Goal: Task Accomplishment & Management: Manage account settings

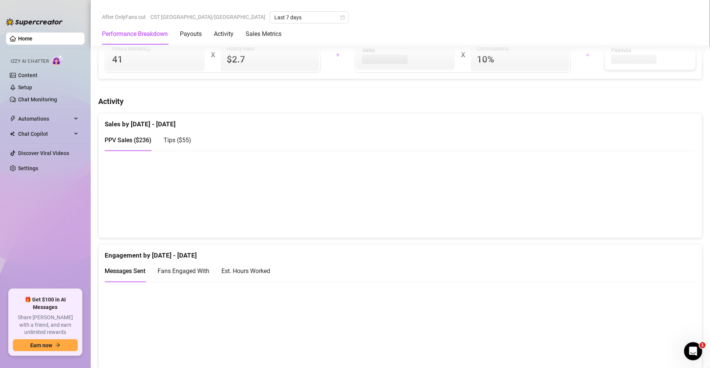
scroll to position [420, 0]
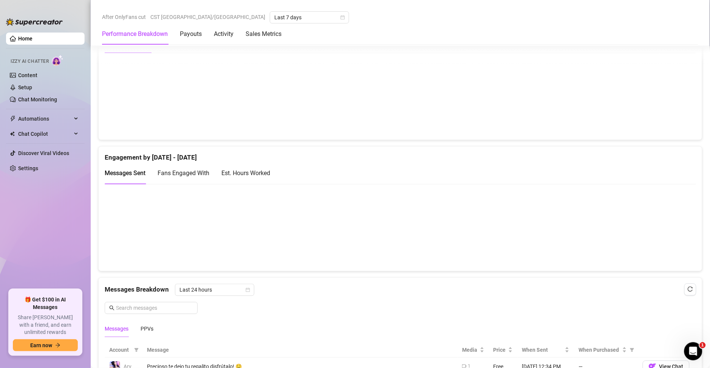
click at [247, 178] on div "Est. Hours Worked" at bounding box center [245, 173] width 49 height 22
click at [32, 88] on link "Setup" at bounding box center [25, 87] width 14 height 6
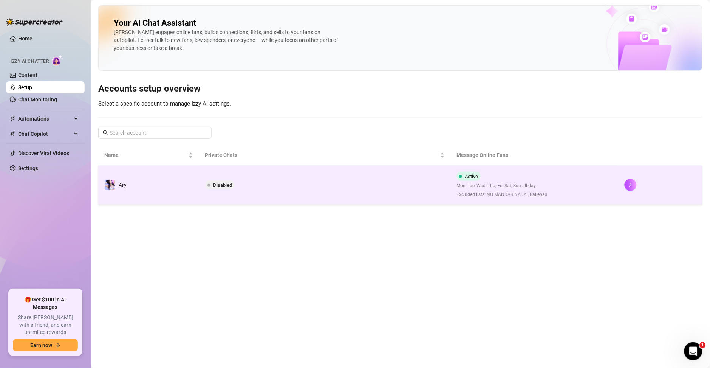
click at [487, 192] on span "Excluded lists: NO MANDAR NADA!, Ballenas" at bounding box center [502, 194] width 91 height 7
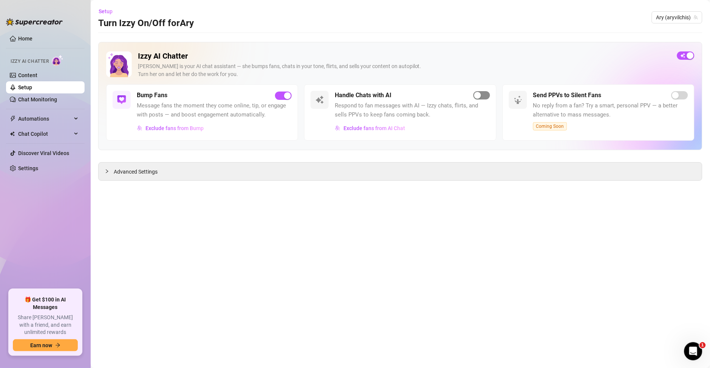
click at [481, 95] on div "button" at bounding box center [477, 95] width 7 height 7
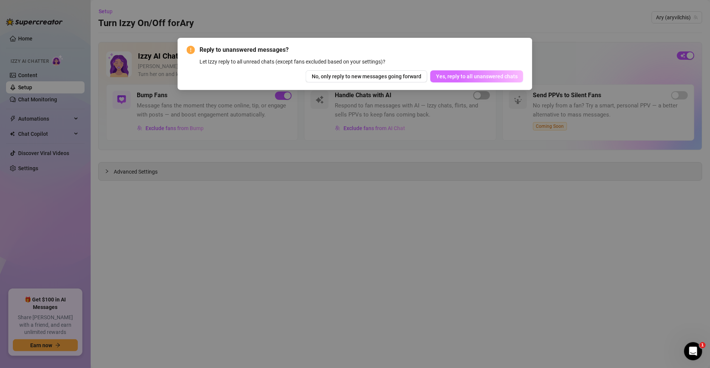
click at [462, 78] on span "Yes, reply to all unanswered chats" at bounding box center [477, 76] width 82 height 6
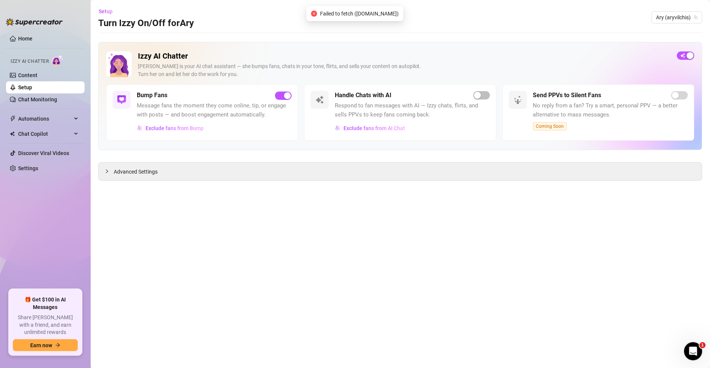
click at [490, 100] on div "Handle Chats with AI Respond to fan messages with AI — Izzy chats, flirts, and …" at bounding box center [400, 112] width 192 height 56
click at [486, 98] on span "button" at bounding box center [482, 95] width 17 height 8
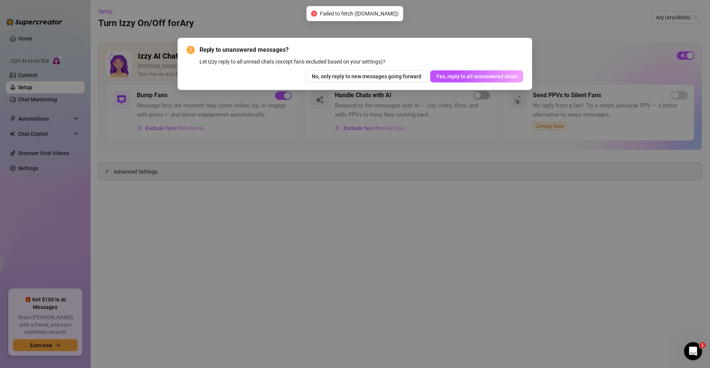
click at [480, 74] on span "Yes, reply to all unanswered chats" at bounding box center [477, 76] width 82 height 6
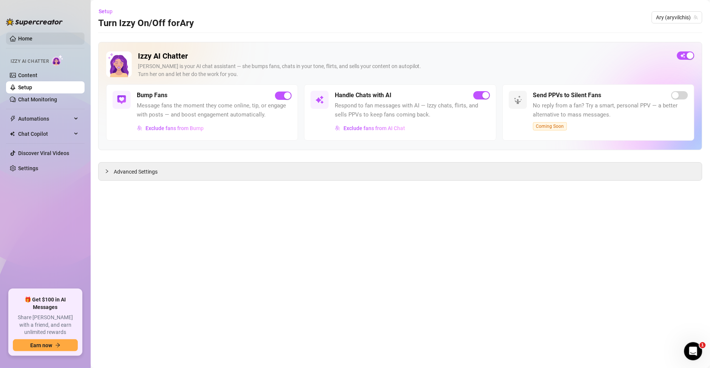
click at [33, 42] on link "Home" at bounding box center [25, 39] width 14 height 6
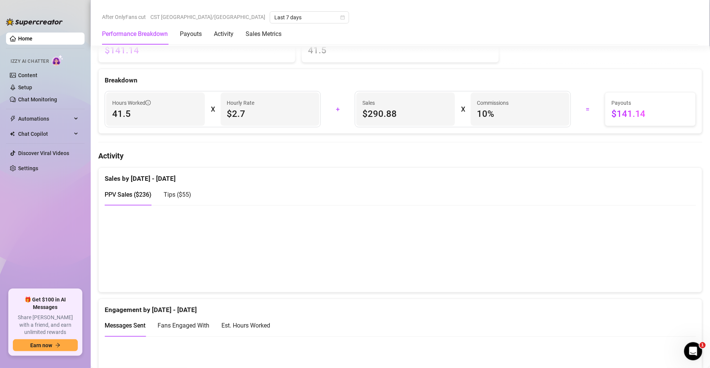
scroll to position [362, 0]
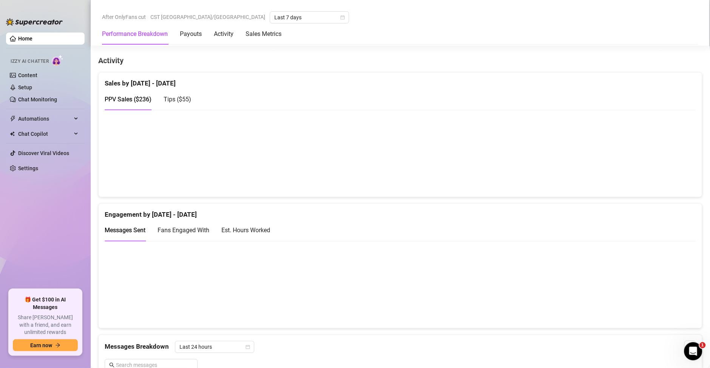
click at [272, 234] on div "Messages Sent Fans Engaged With Est. Hours Worked" at bounding box center [400, 231] width 591 height 22
click at [255, 228] on div "Est. Hours Worked" at bounding box center [245, 230] width 49 height 9
click at [127, 236] on div "Messages Sent" at bounding box center [125, 231] width 41 height 22
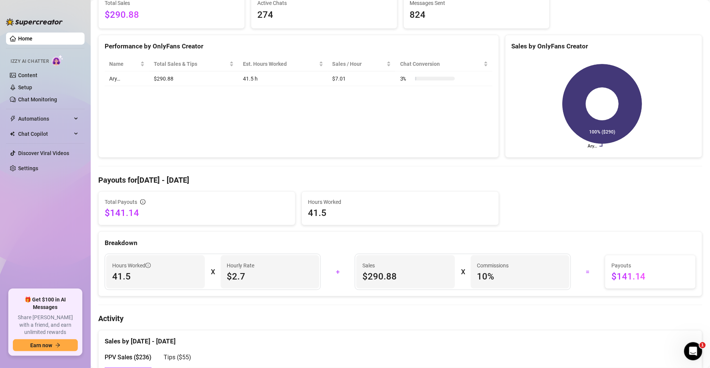
scroll to position [90, 0]
